Goal: Transaction & Acquisition: Purchase product/service

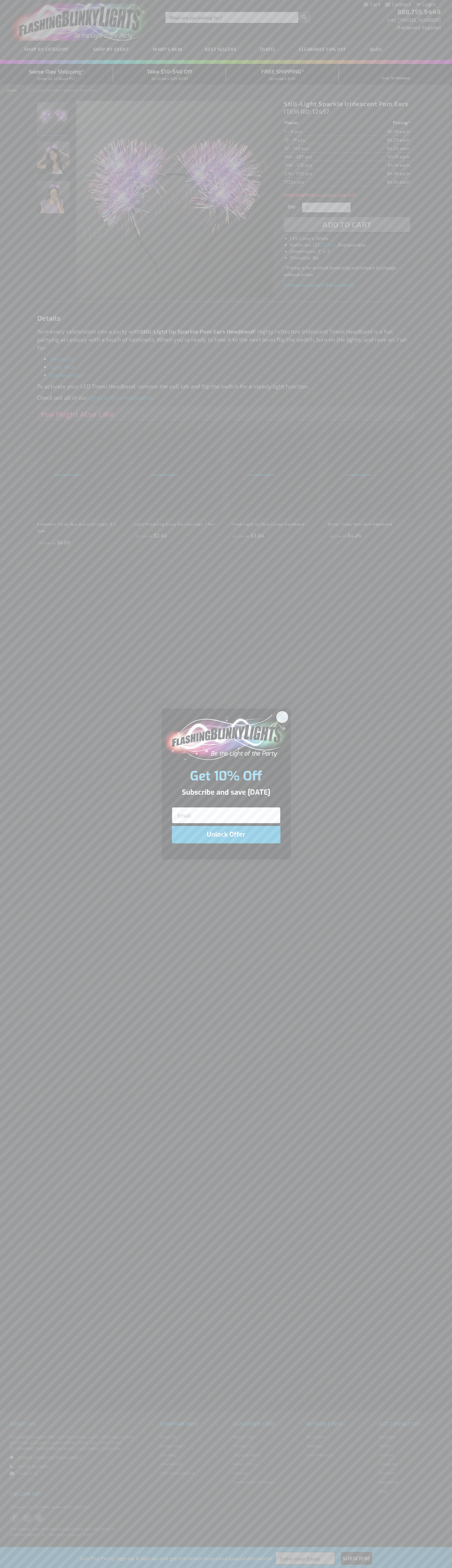
click at [282, 716] on icon "Close dialog" at bounding box center [281, 716] width 4 height 4
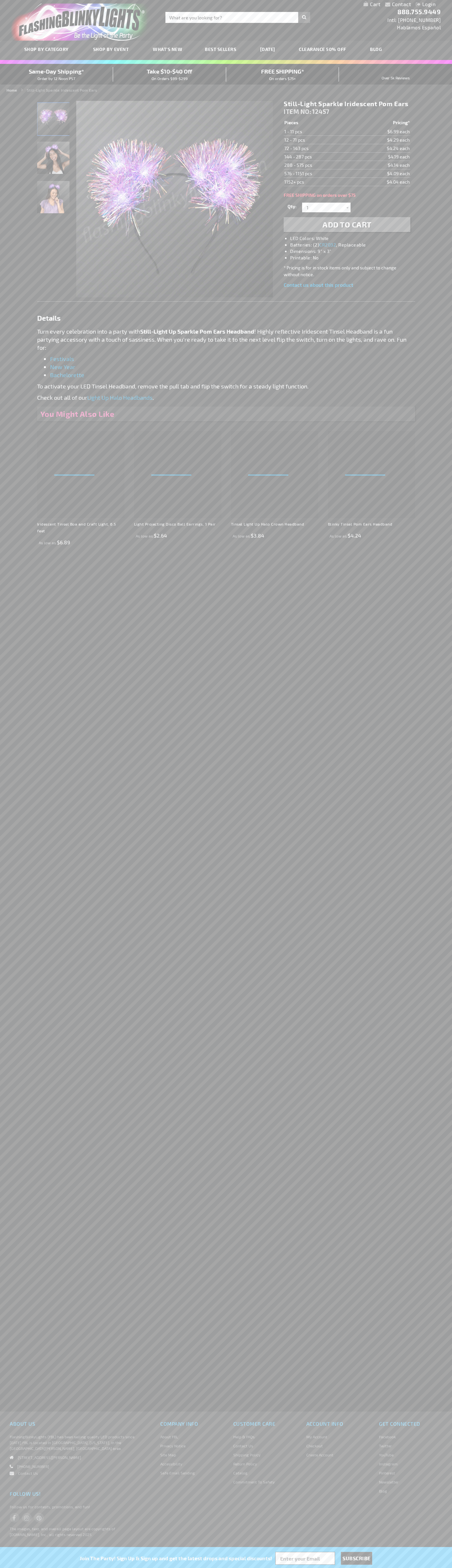
click at [353, 239] on li "LED Colors: White" at bounding box center [353, 238] width 126 height 7
click at [347, 225] on span "Add to Cart" at bounding box center [347, 224] width 49 height 9
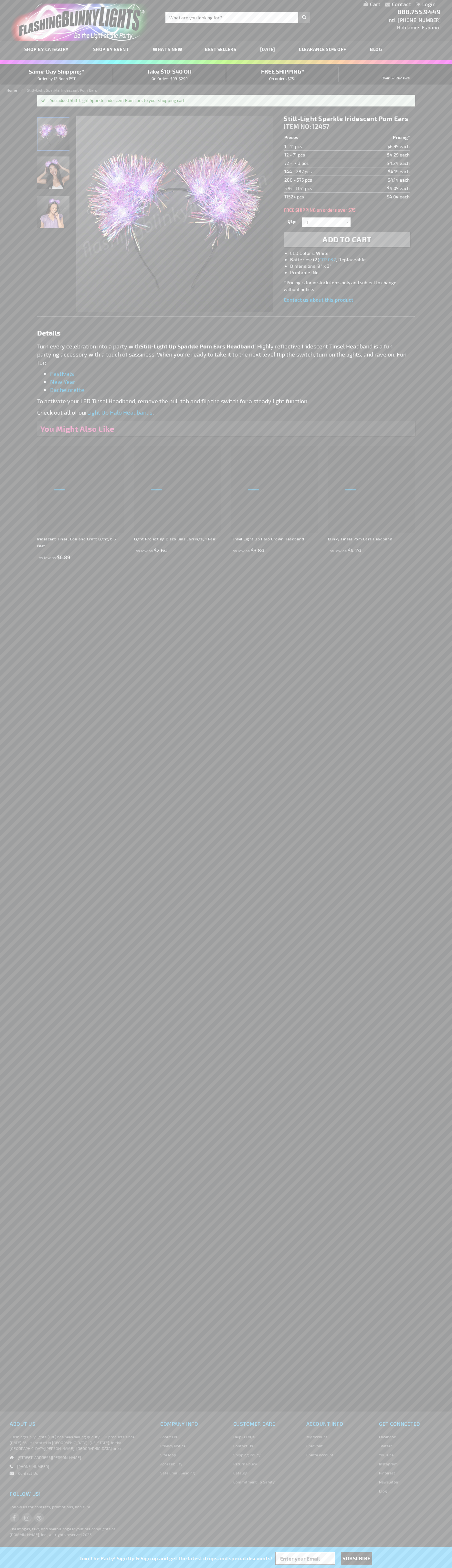
click at [372, 4] on link "My Cart" at bounding box center [372, 4] width 17 height 6
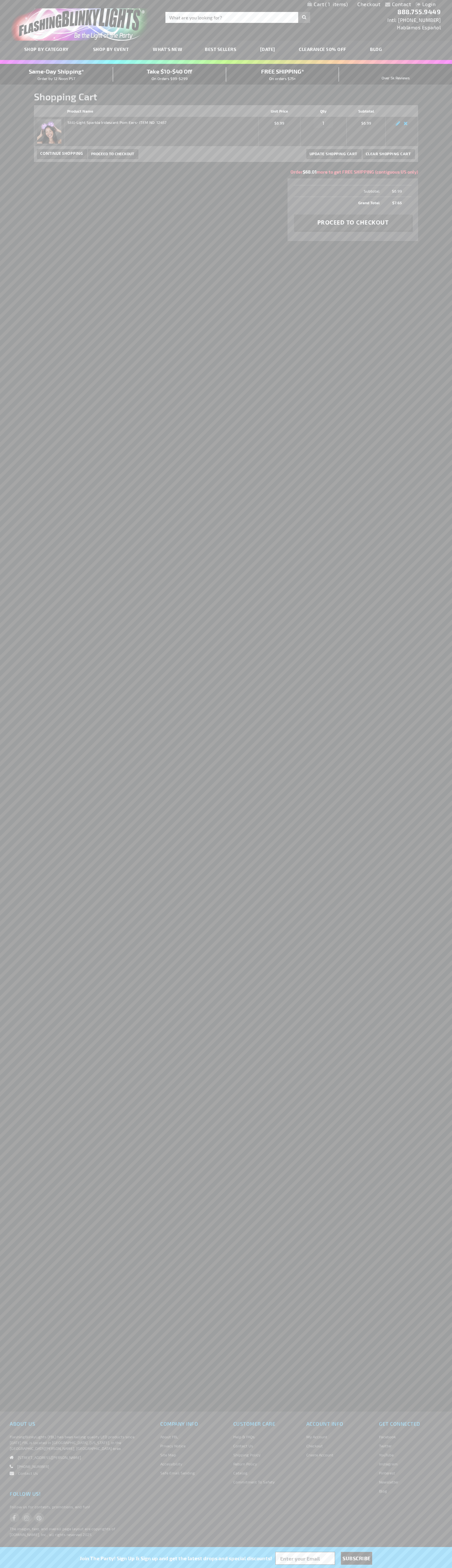
click at [57, 74] on span "Same-Day Shipping*" at bounding box center [56, 71] width 55 height 7
click at [112, 153] on span "Proceed to Checkout" at bounding box center [112, 153] width 43 height 4
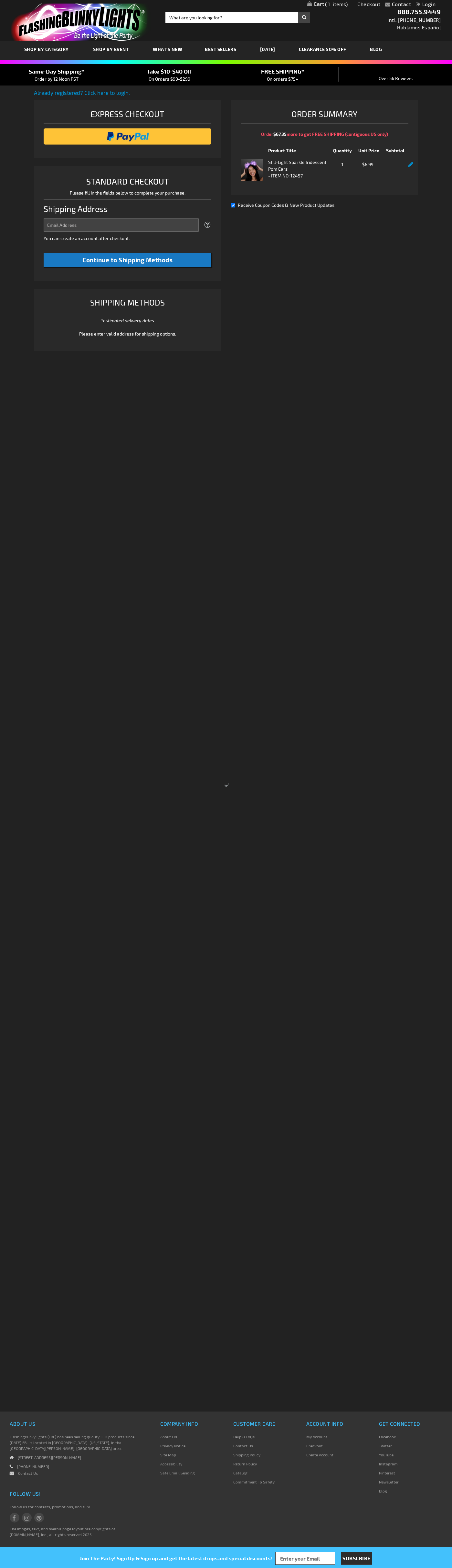
select select "US"
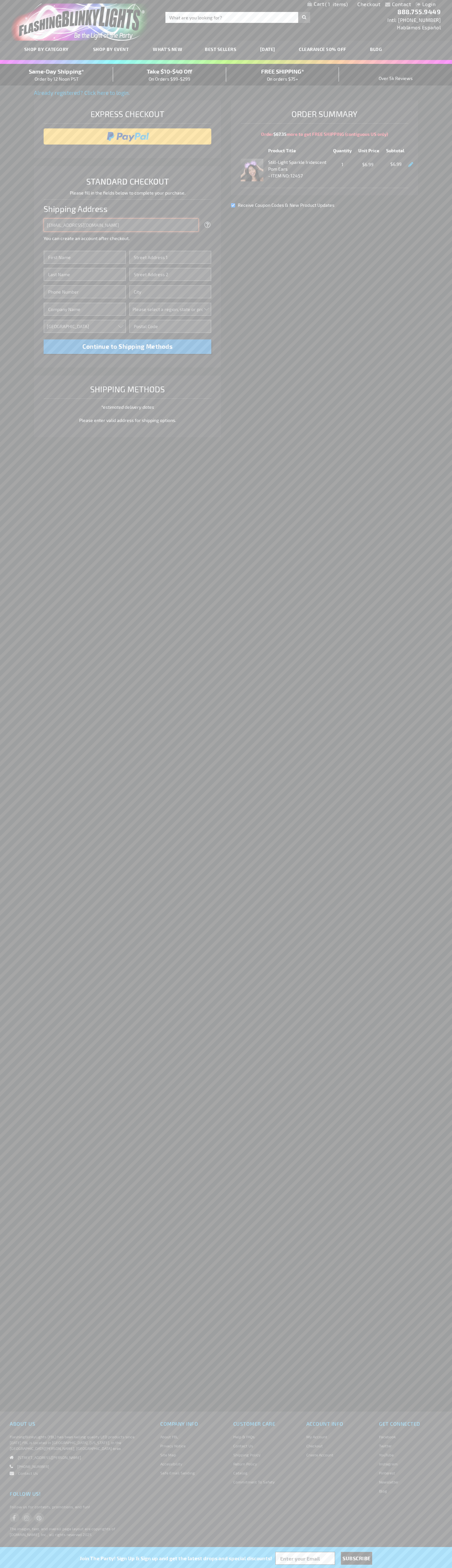
type input "johnsmith005@storebotmail.joonix.net"
type input "John"
type input "201 Colorado St"
type input "First floor"
type input "austin"
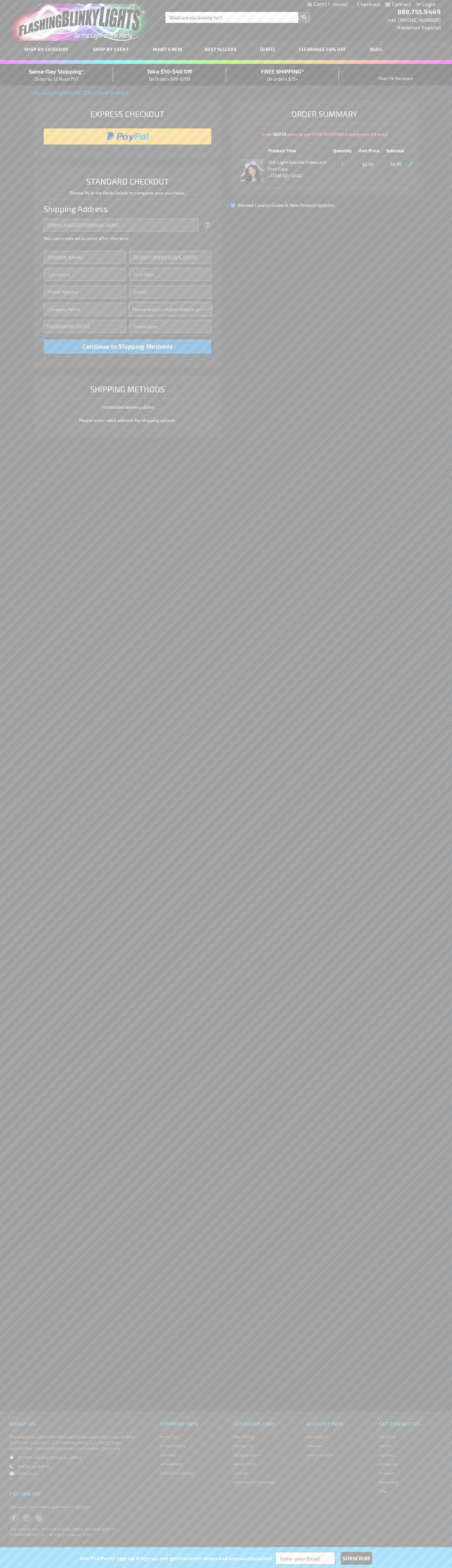
select select "57"
type input "78701"
type input "Smith"
type input "6502530000"
type input "John Smith"
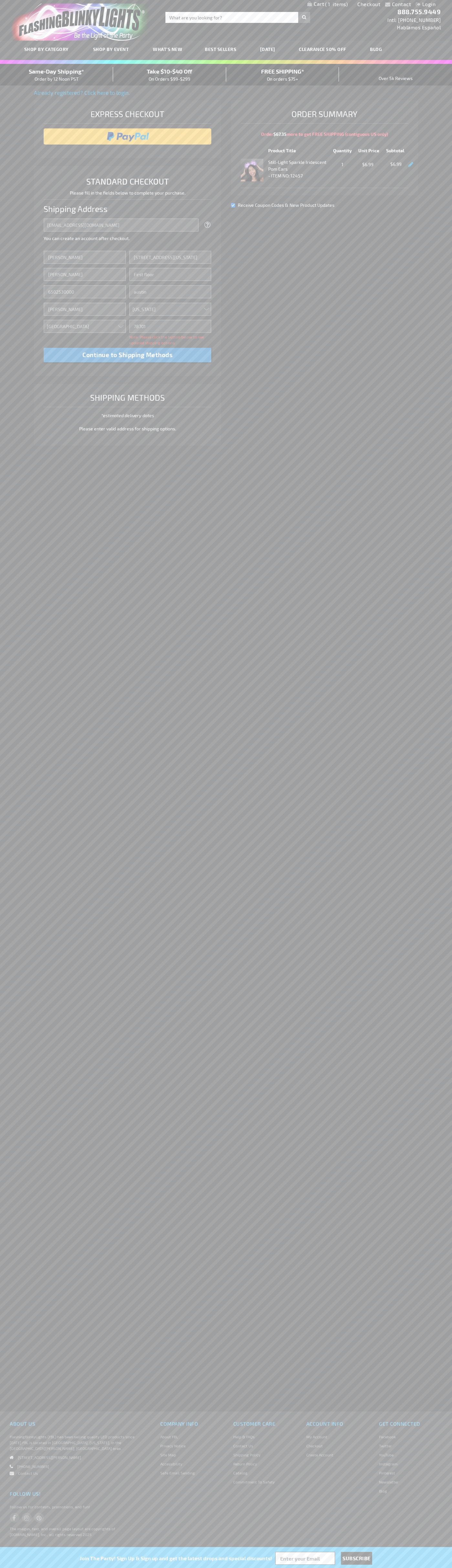
click at [57, 75] on div "Same-Day Shipping* Order by 12 Noon PST" at bounding box center [57, 74] width 113 height 15
click at [127, 136] on input "image" at bounding box center [127, 136] width 161 height 13
